Goal: Information Seeking & Learning: Learn about a topic

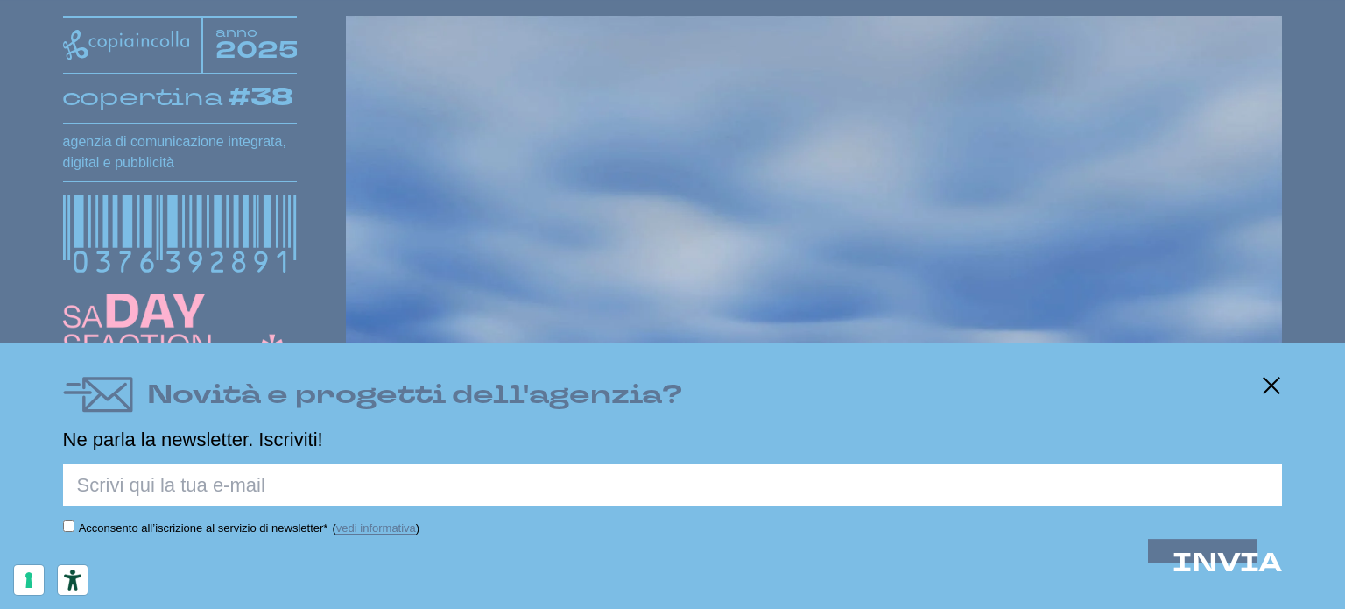
scroll to position [350, 0]
click at [1272, 387] on icon at bounding box center [1271, 385] width 21 height 21
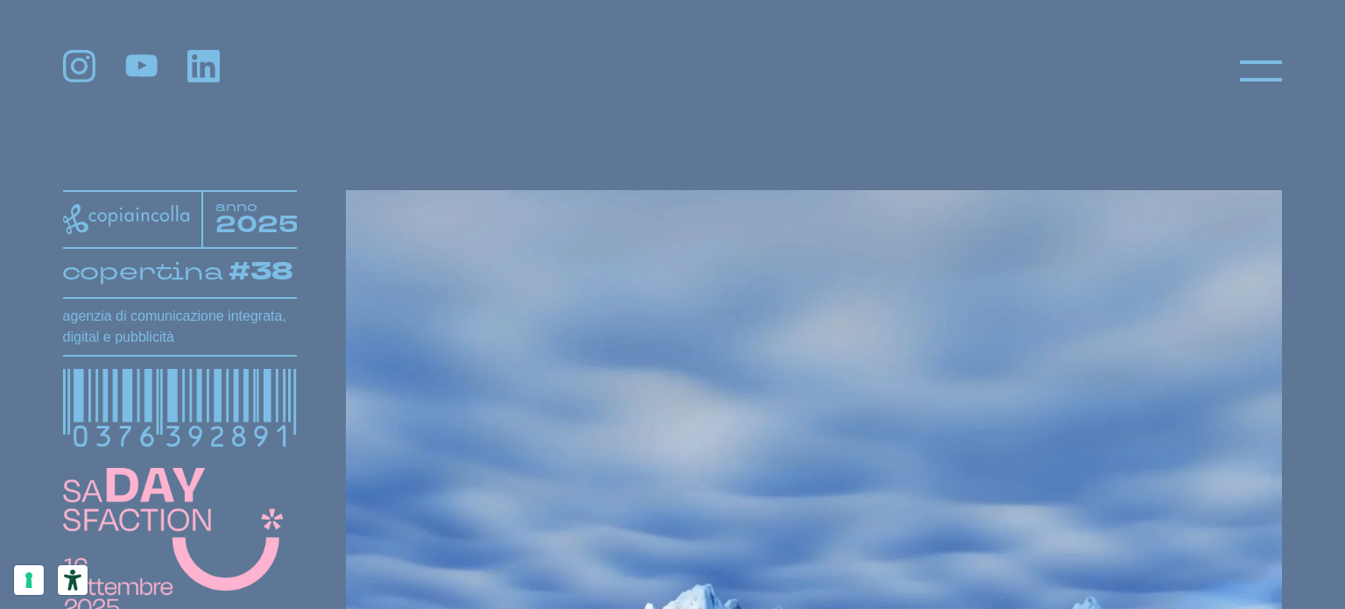
scroll to position [175, 0]
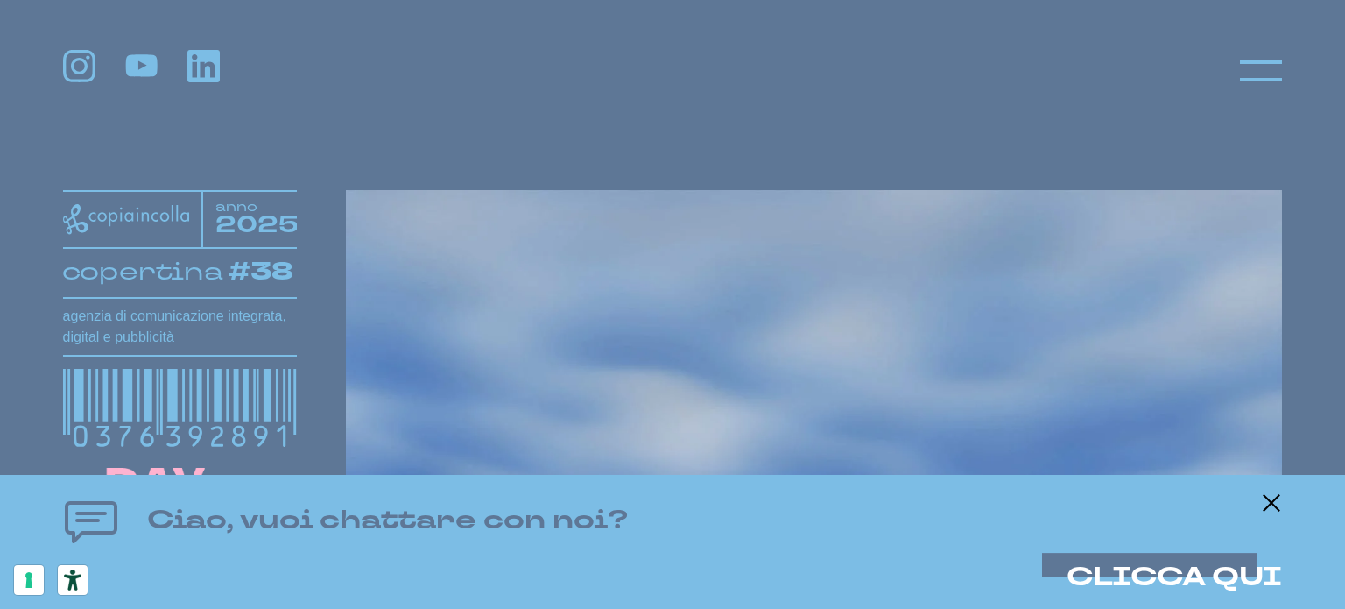
drag, startPoint x: 1273, startPoint y: 497, endPoint x: 1260, endPoint y: 503, distance: 13.3
click at [1273, 498] on icon at bounding box center [1271, 502] width 21 height 21
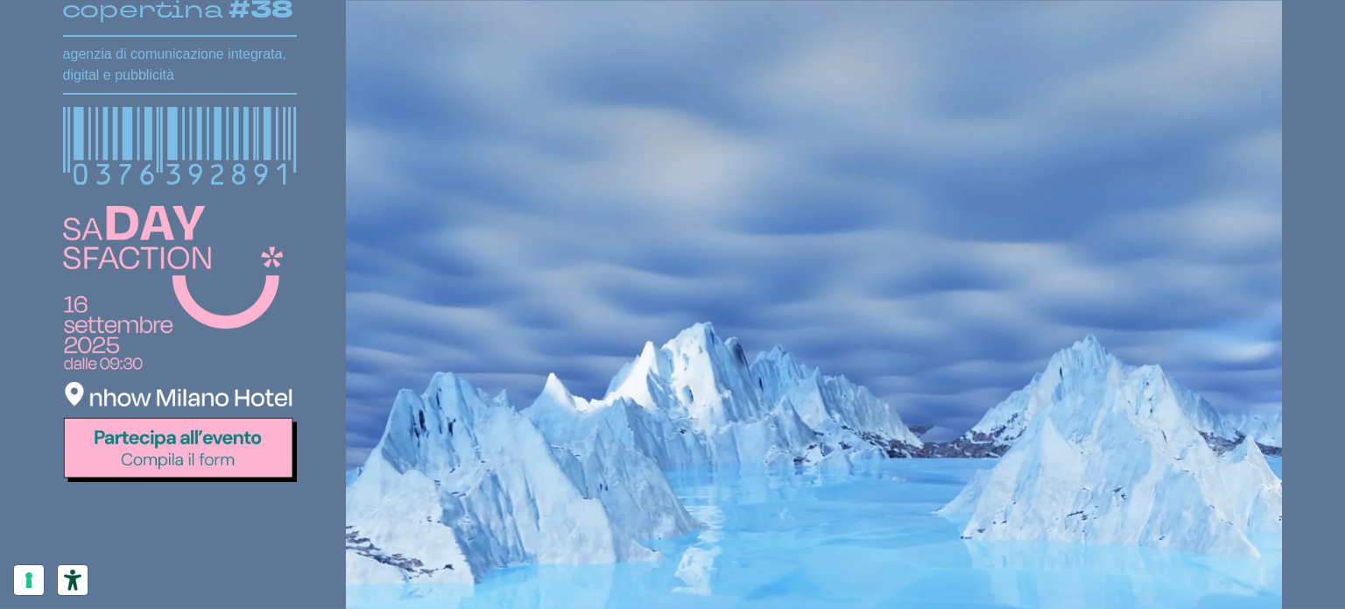
scroll to position [438, 0]
click at [201, 453] on img at bounding box center [180, 342] width 234 height 275
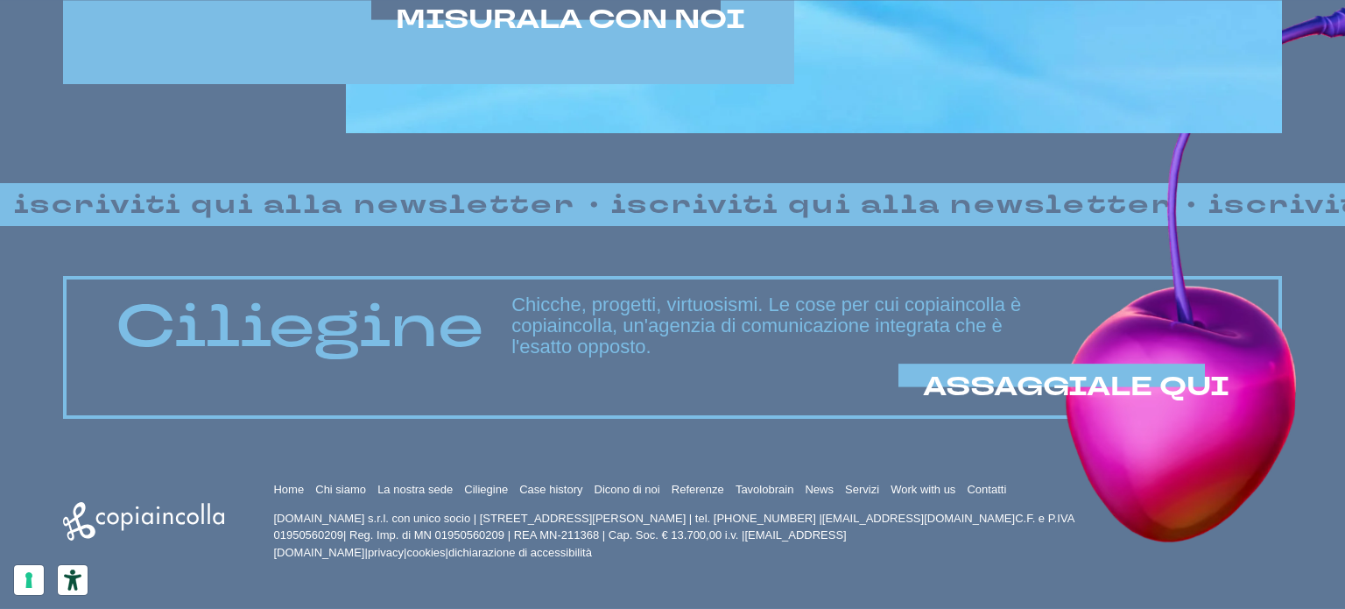
scroll to position [1282, 0]
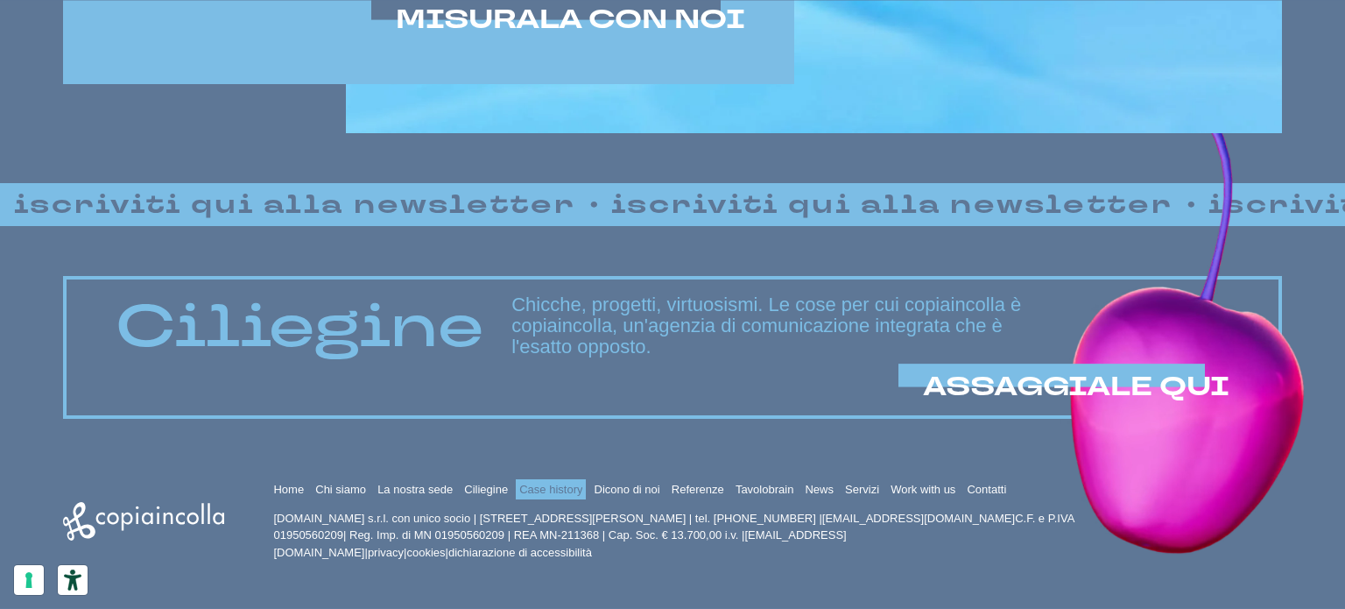
click at [550, 483] on link "Case history" at bounding box center [550, 489] width 63 height 13
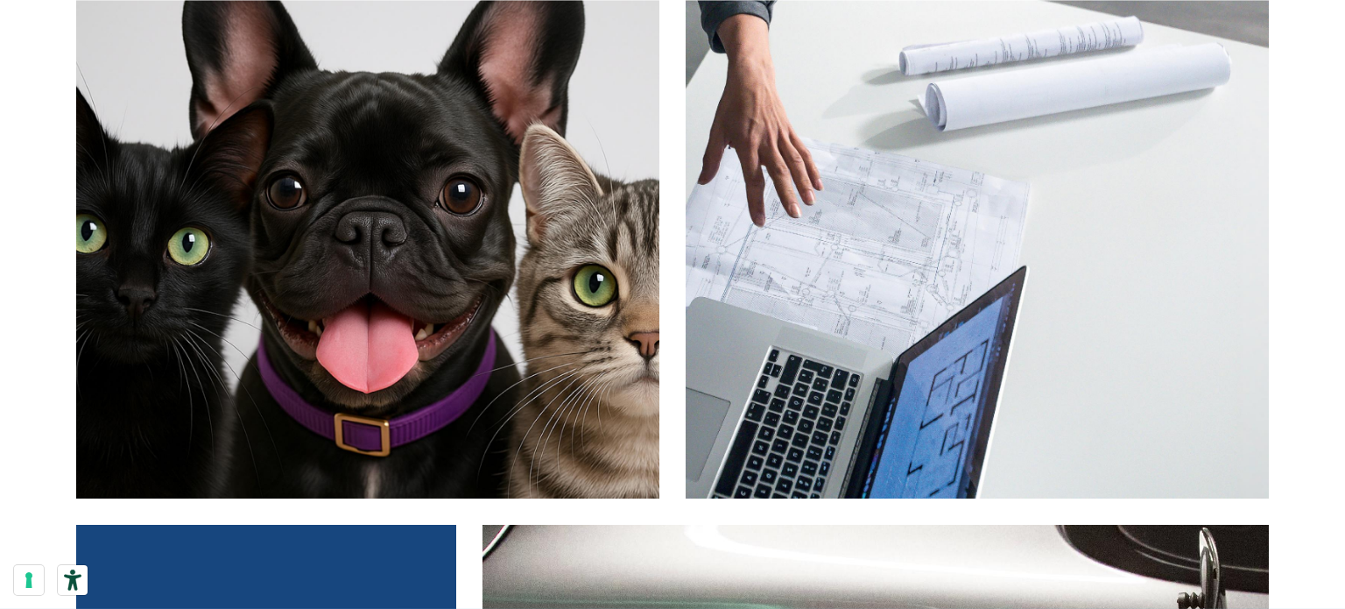
scroll to position [9196, 0]
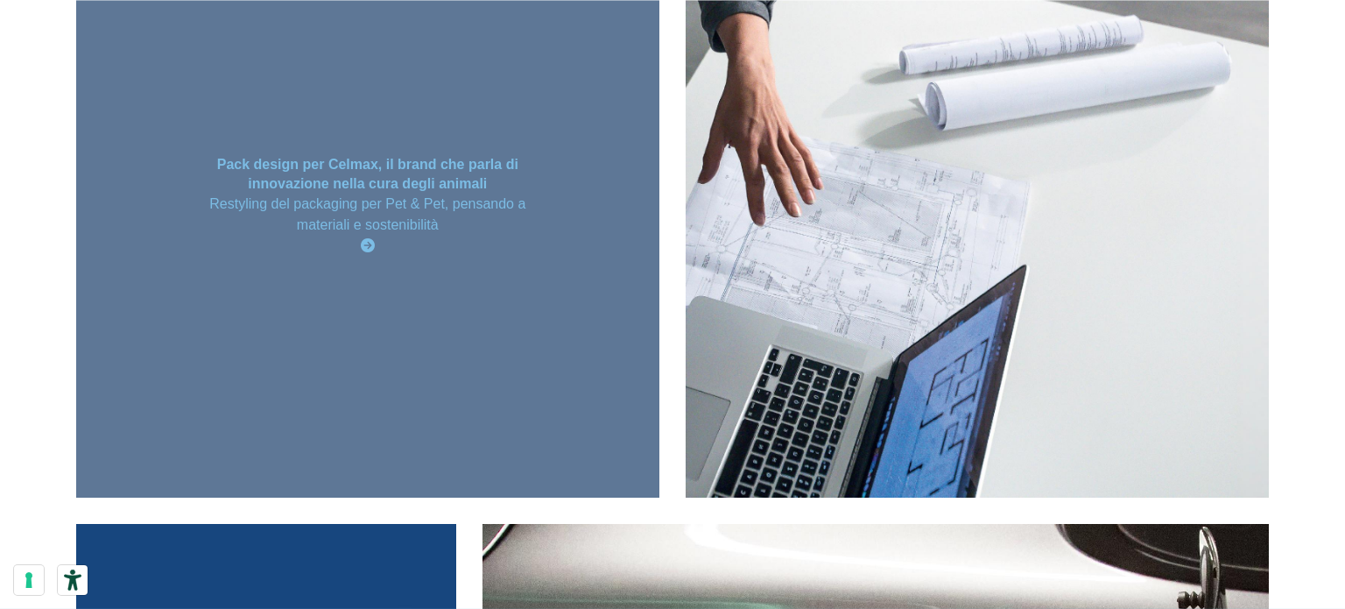
click at [373, 241] on icon at bounding box center [368, 245] width 14 height 14
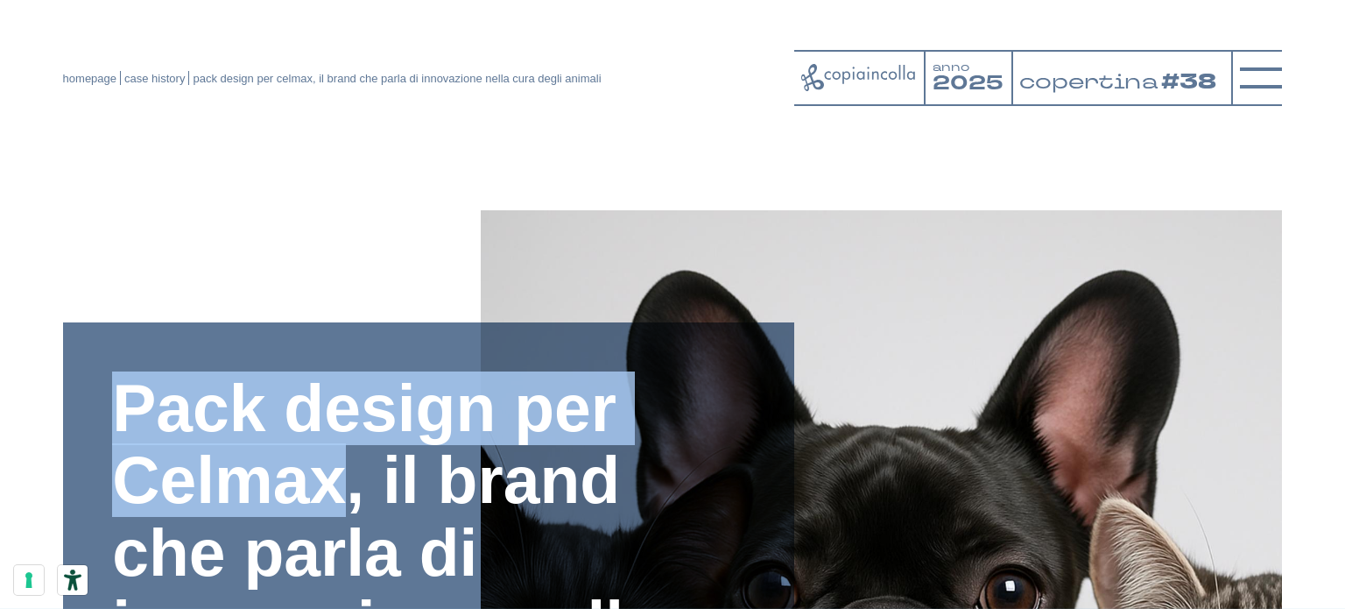
drag, startPoint x: 335, startPoint y: 483, endPoint x: 110, endPoint y: 482, distance: 225.1
click at [110, 482] on div "Pack design per Celmax, il brand che parla di innovazione nella cura degli anim…" at bounding box center [429, 552] width 732 height 461
click at [266, 490] on h1 "Pack design per Celmax, il brand che parla di innovazione nella cura degli anim…" at bounding box center [428, 553] width 633 height 362
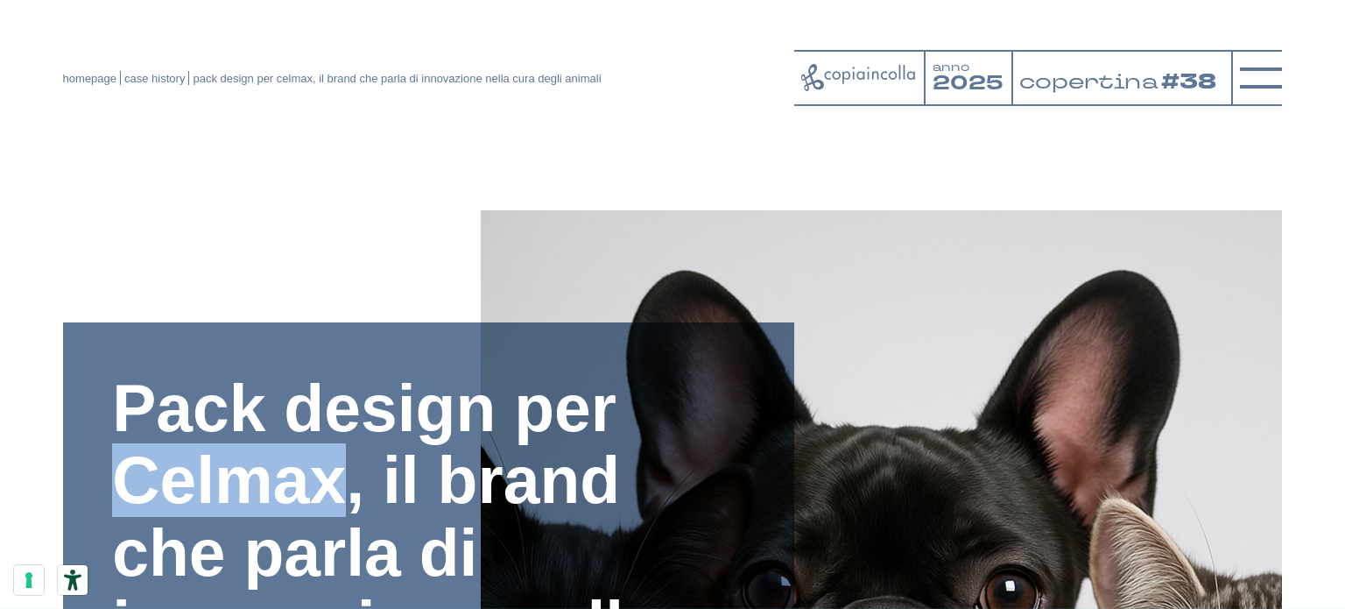
click at [266, 490] on h1 "Pack design per Celmax, il brand che parla di innovazione nella cura degli anim…" at bounding box center [428, 553] width 633 height 362
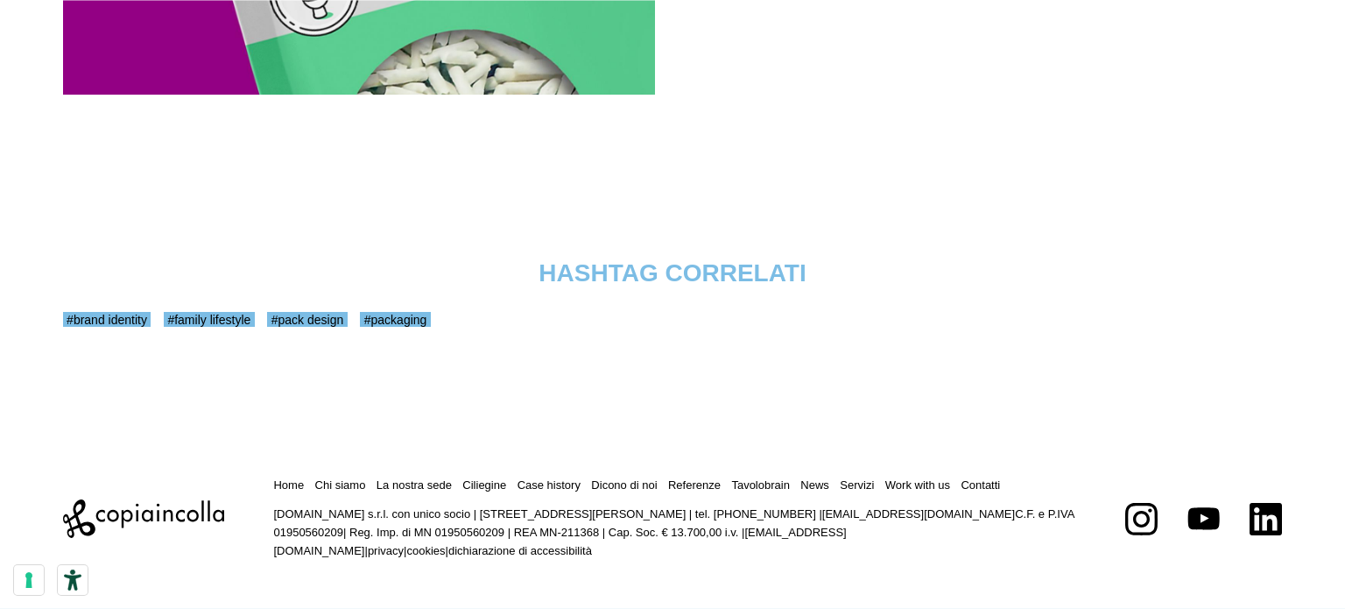
scroll to position [4631, 0]
